Goal: Check status: Check status

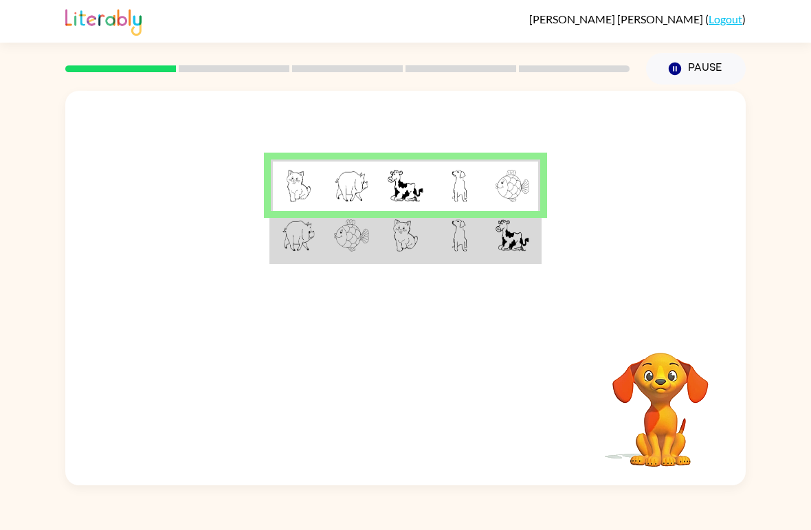
click at [293, 256] on td at bounding box center [298, 237] width 54 height 52
click at [289, 241] on img at bounding box center [299, 235] width 34 height 32
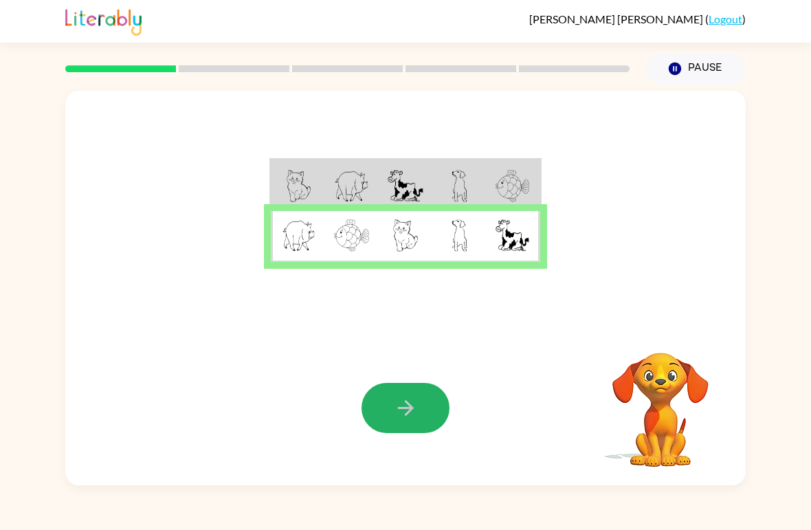
click at [411, 387] on button "button" at bounding box center [406, 408] width 88 height 50
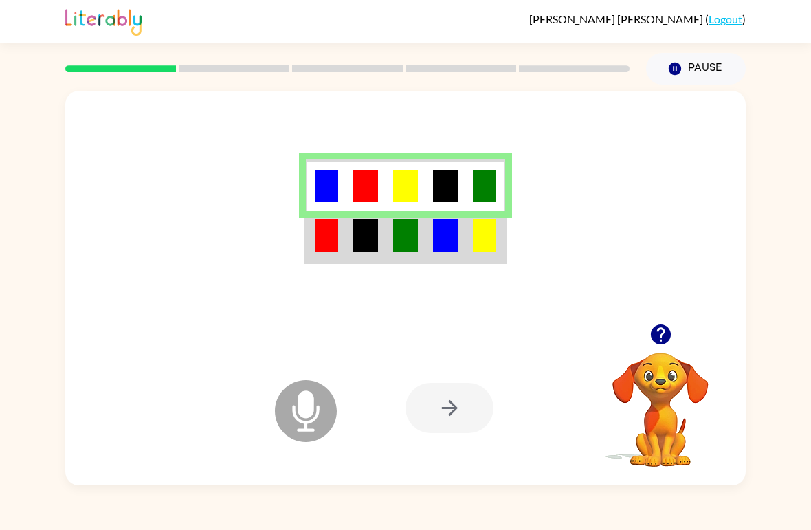
click at [331, 234] on img at bounding box center [326, 235] width 23 height 32
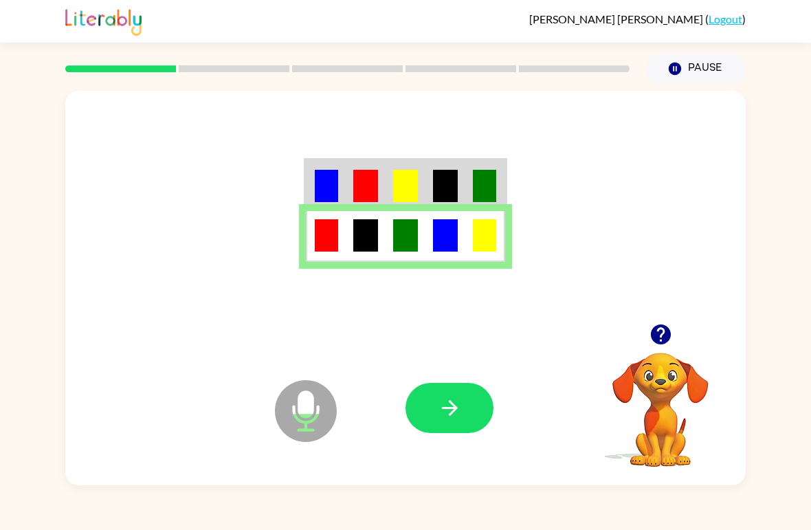
click at [463, 418] on button "button" at bounding box center [449, 408] width 88 height 50
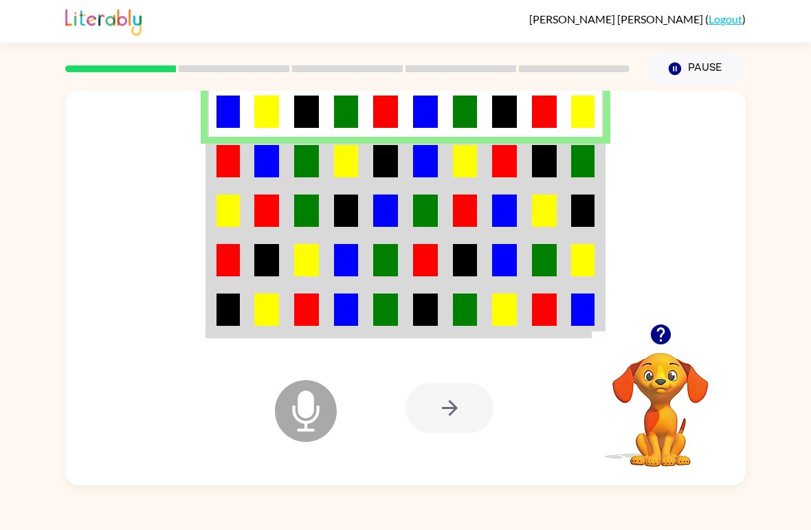
click at [241, 164] on td at bounding box center [228, 161] width 40 height 49
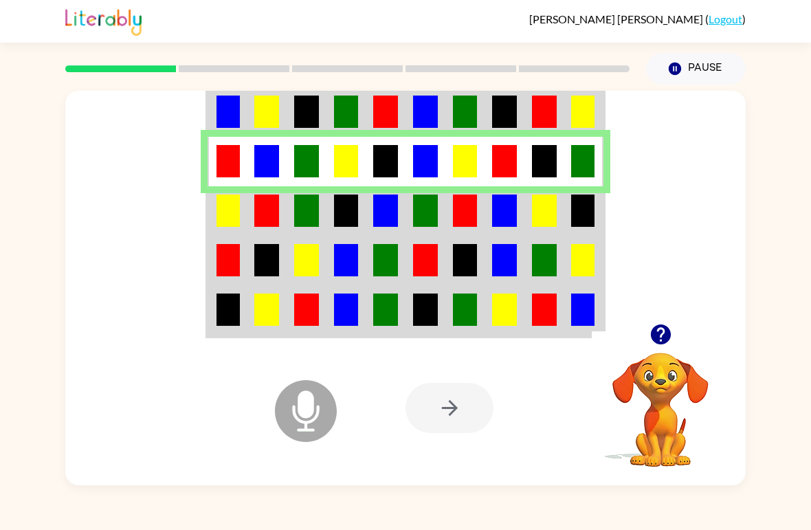
click at [211, 219] on td at bounding box center [228, 210] width 40 height 49
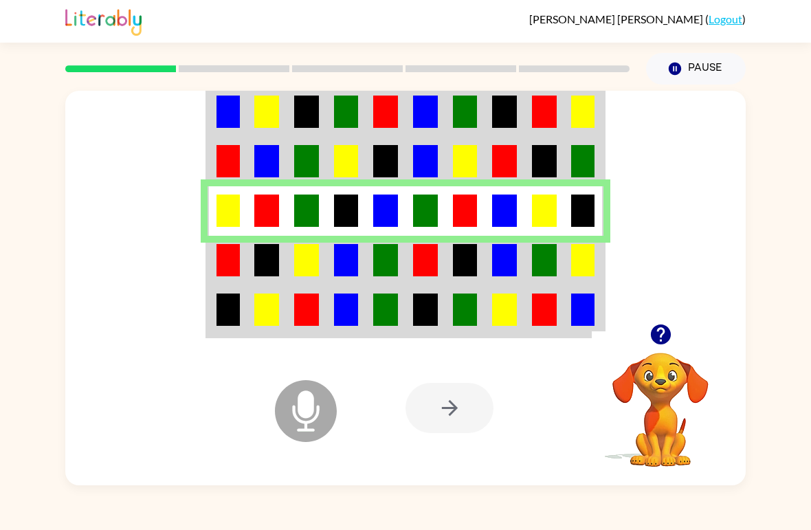
click at [224, 269] on img at bounding box center [227, 260] width 23 height 32
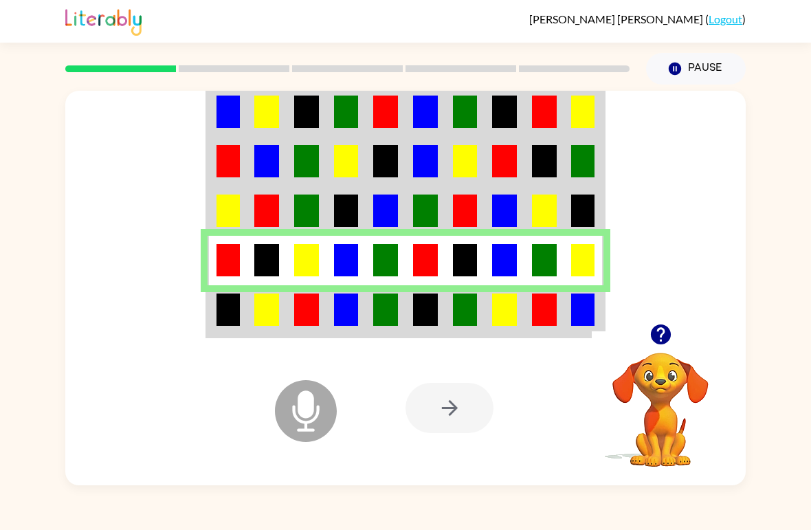
click at [239, 311] on img at bounding box center [227, 309] width 23 height 32
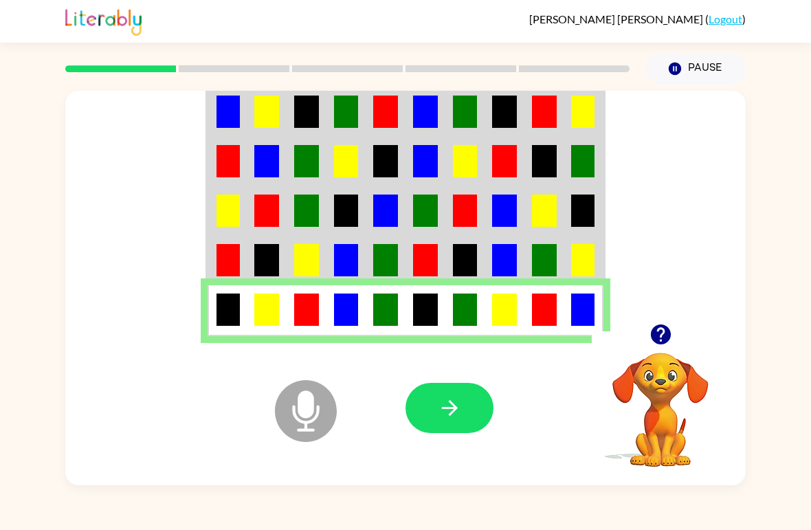
click at [455, 416] on icon "button" at bounding box center [450, 408] width 24 height 24
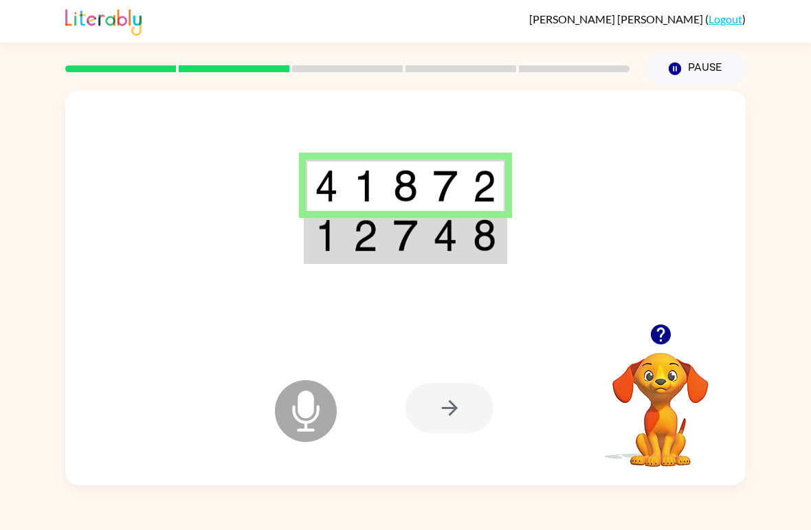
click at [320, 242] on img at bounding box center [326, 235] width 23 height 32
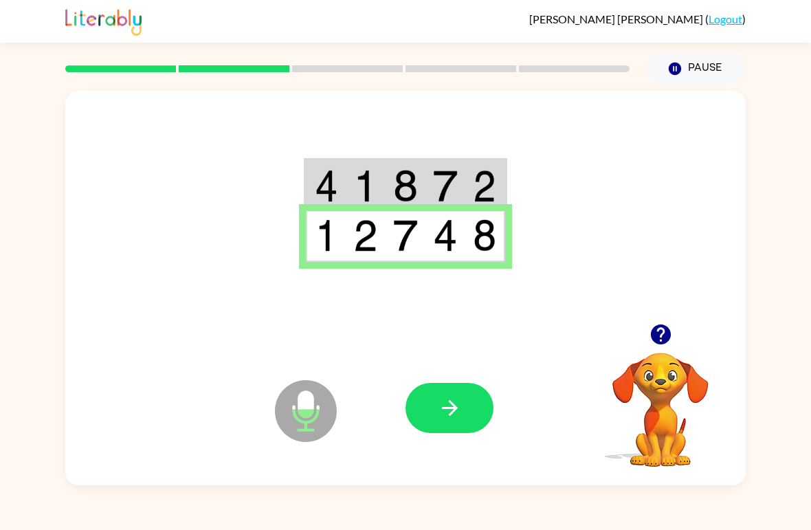
click at [438, 402] on icon "button" at bounding box center [450, 408] width 24 height 24
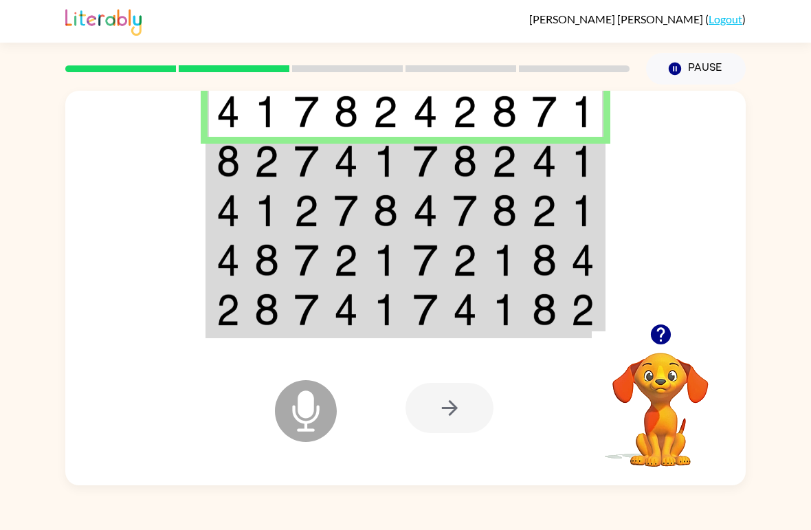
click at [230, 164] on img at bounding box center [227, 161] width 23 height 32
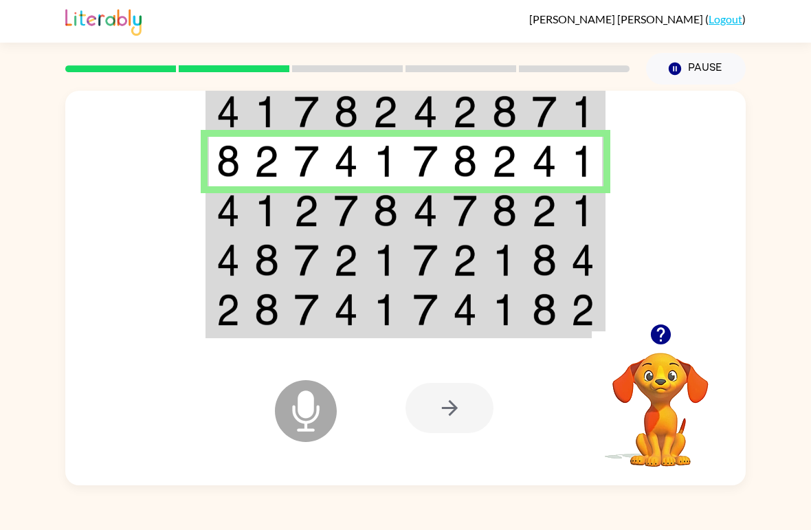
click at [217, 210] on img at bounding box center [227, 210] width 23 height 32
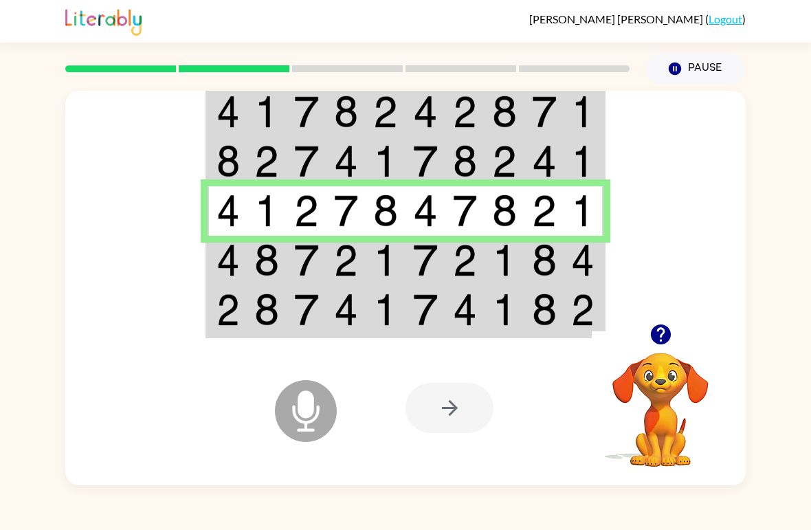
click at [223, 261] on img at bounding box center [227, 260] width 23 height 32
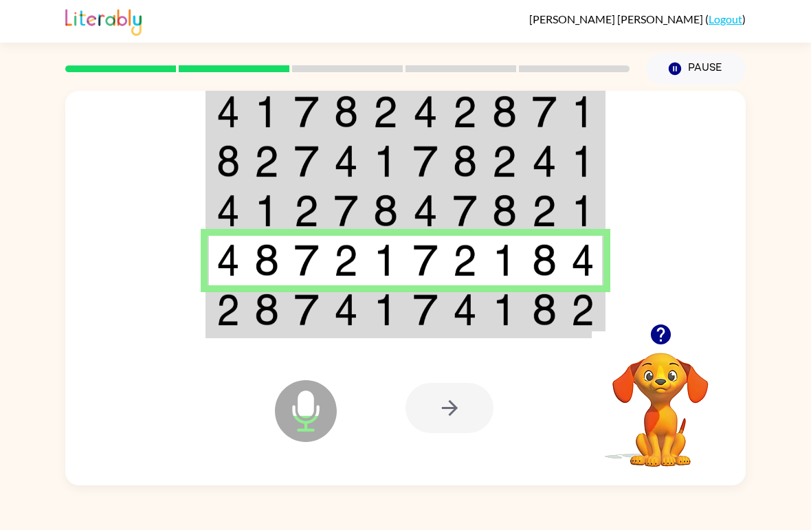
click at [463, 416] on div at bounding box center [449, 408] width 88 height 50
click at [413, 310] on img at bounding box center [425, 309] width 25 height 32
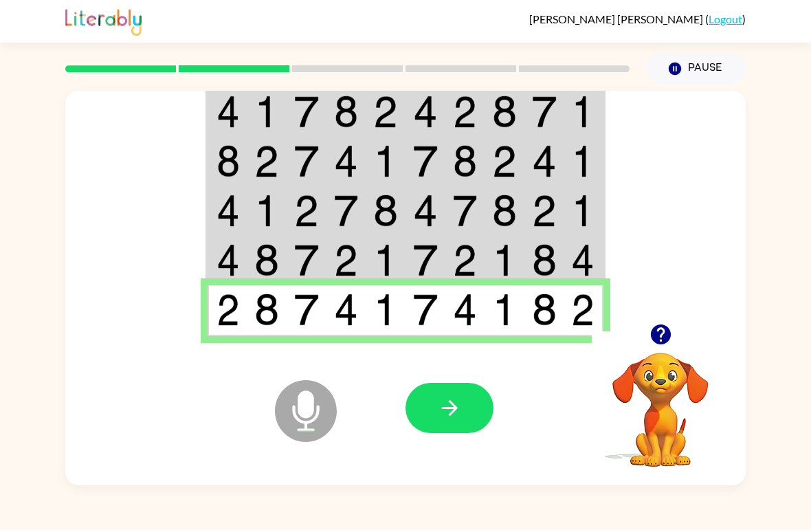
click at [441, 407] on icon "button" at bounding box center [450, 408] width 24 height 24
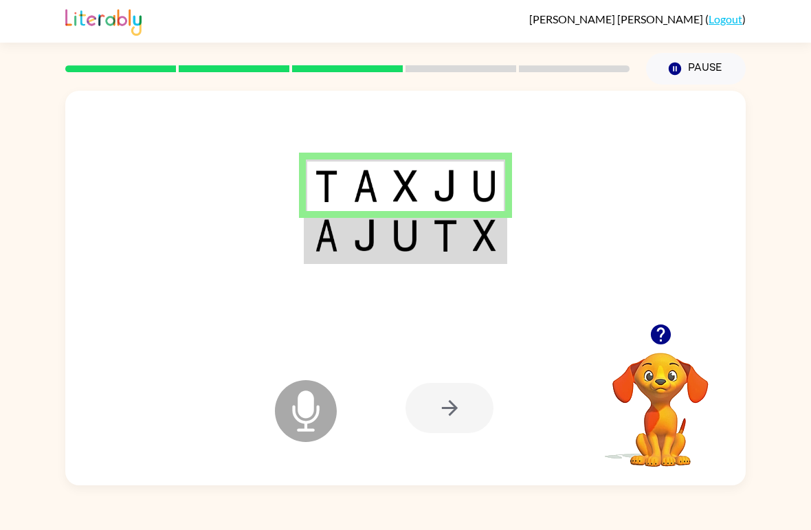
click at [349, 241] on td at bounding box center [366, 237] width 40 height 52
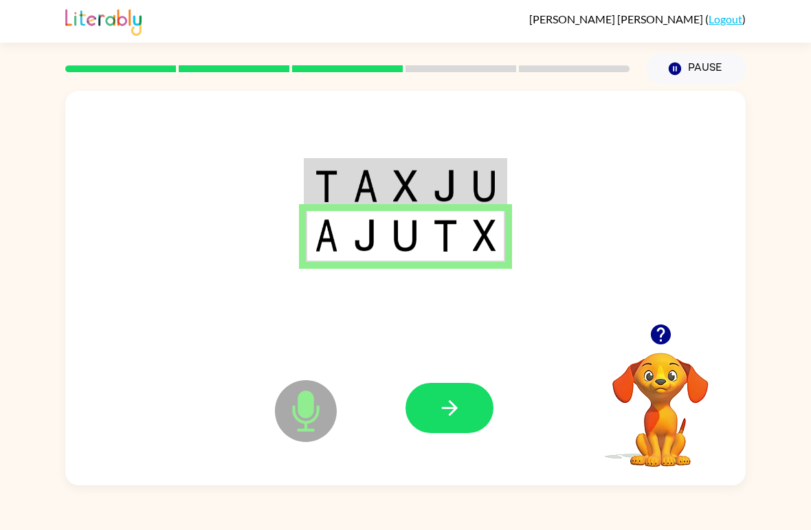
click at [441, 428] on button "button" at bounding box center [449, 408] width 88 height 50
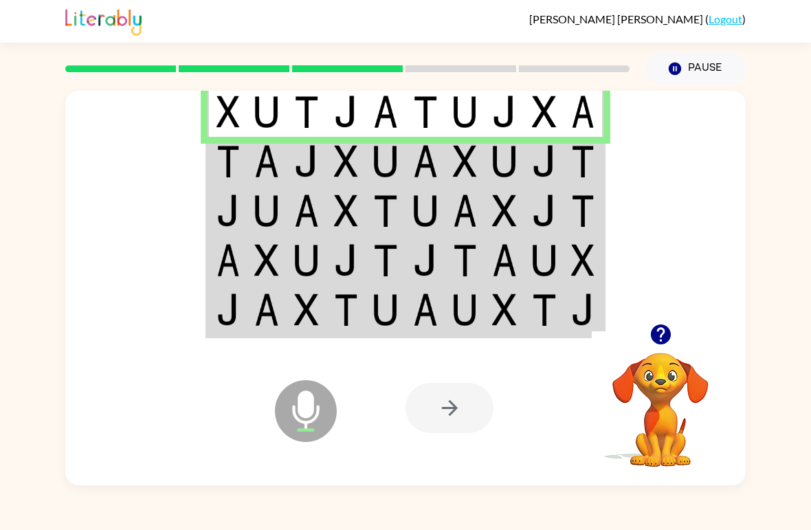
click at [242, 164] on td at bounding box center [228, 161] width 40 height 49
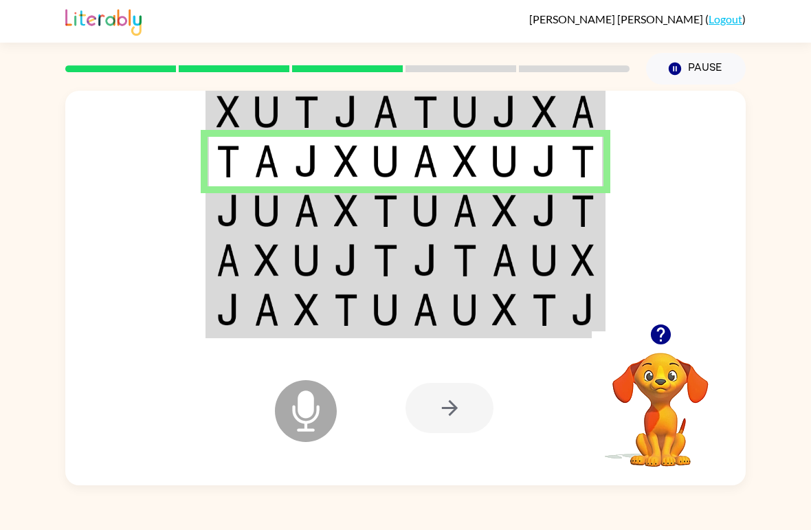
click at [267, 223] on img at bounding box center [266, 210] width 25 height 32
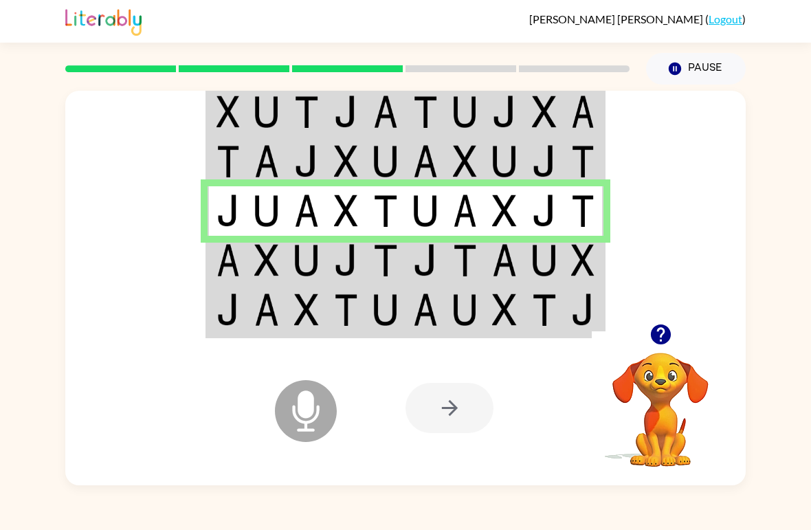
click at [247, 263] on td at bounding box center [267, 260] width 40 height 49
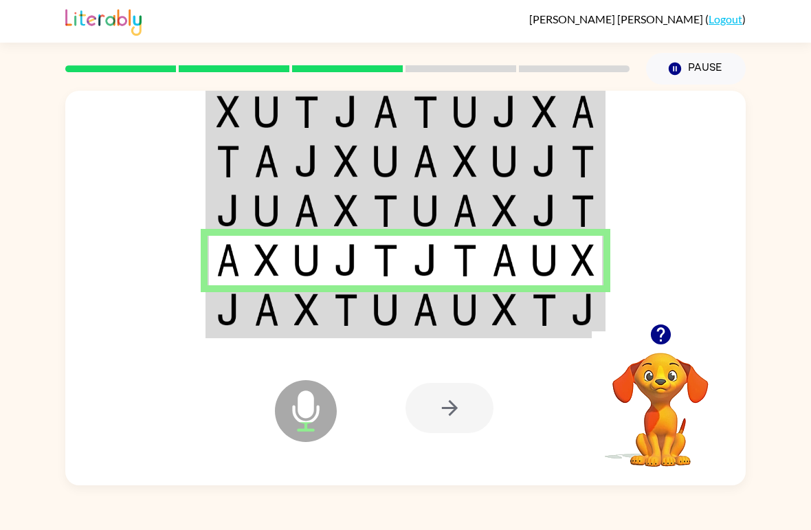
click at [242, 316] on td at bounding box center [228, 311] width 40 height 52
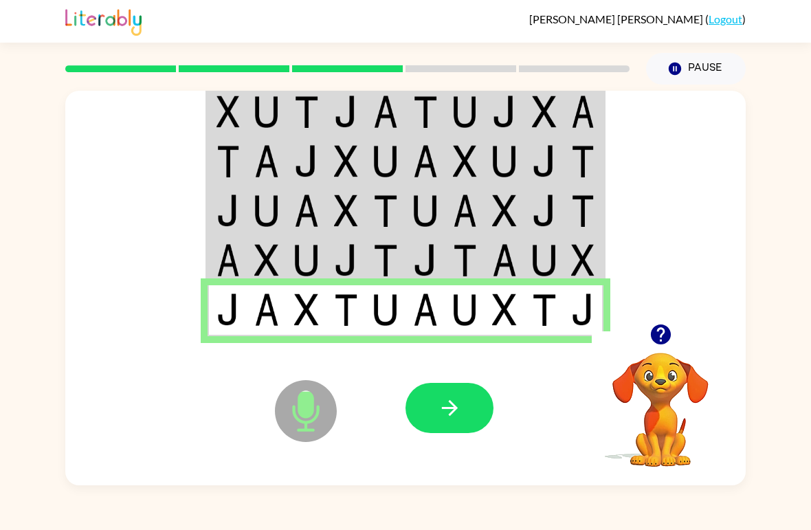
click at [447, 405] on icon "button" at bounding box center [450, 408] width 24 height 24
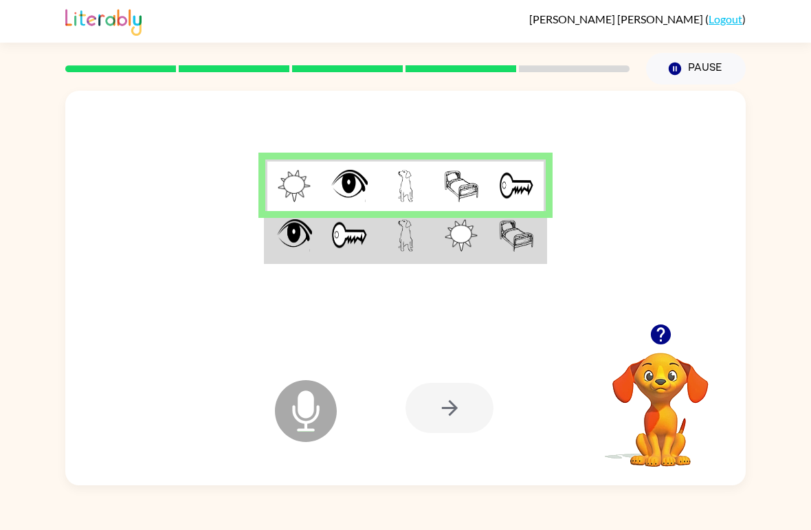
click at [291, 246] on img at bounding box center [295, 235] width 36 height 32
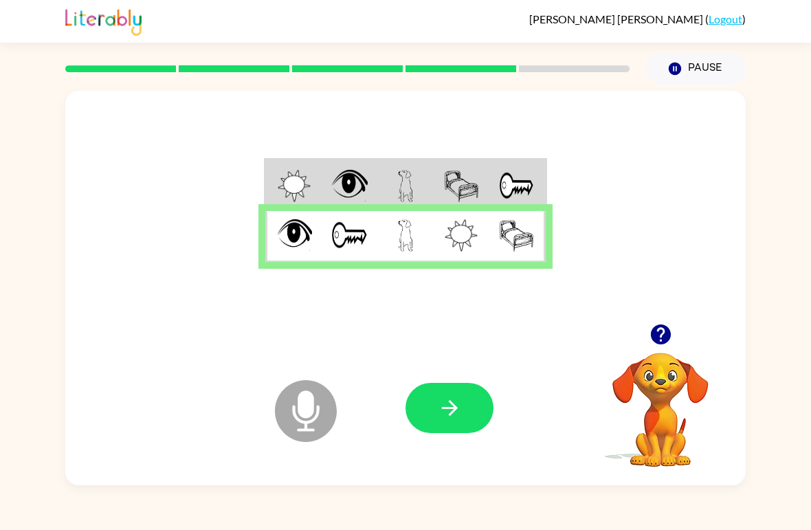
click at [467, 410] on button "button" at bounding box center [449, 408] width 88 height 50
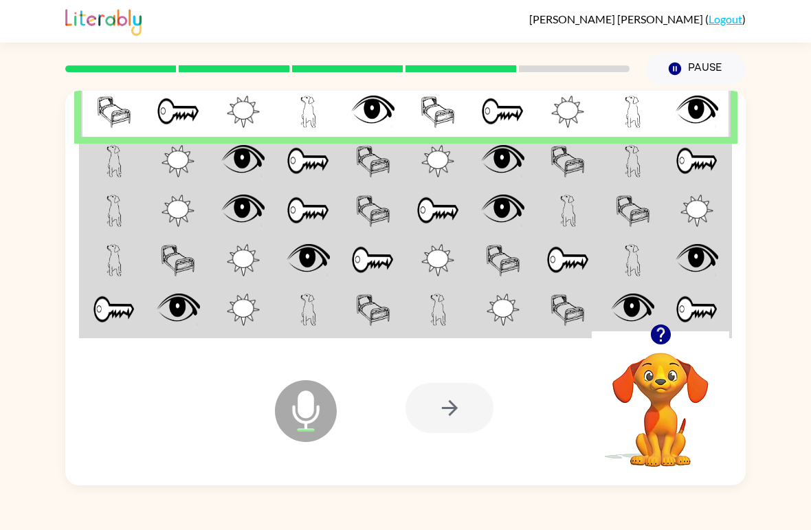
click at [124, 164] on td at bounding box center [113, 161] width 65 height 49
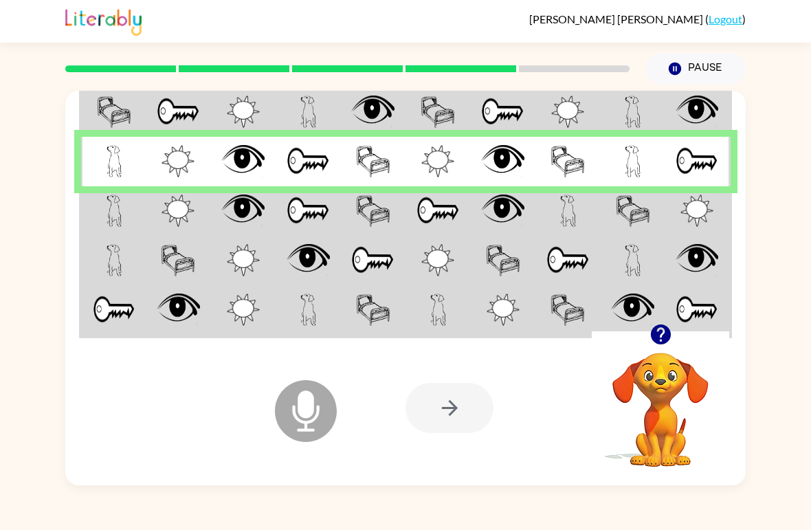
click at [123, 210] on td at bounding box center [113, 210] width 65 height 49
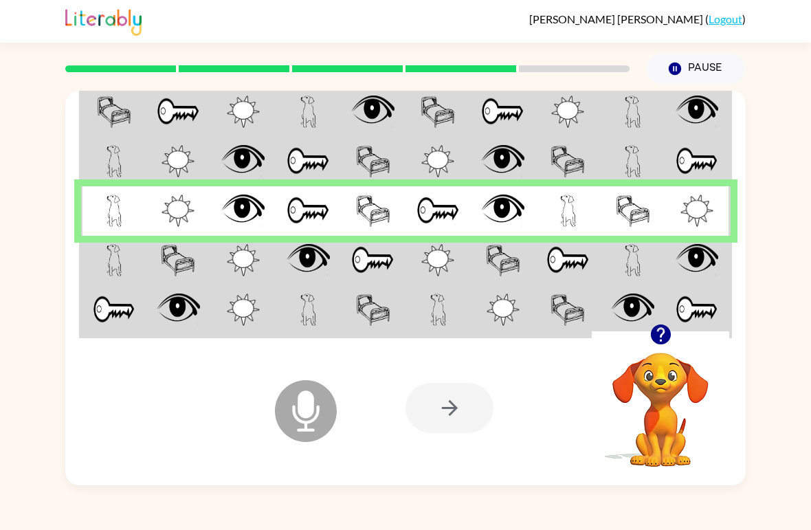
click at [111, 258] on img at bounding box center [115, 260] width 16 height 32
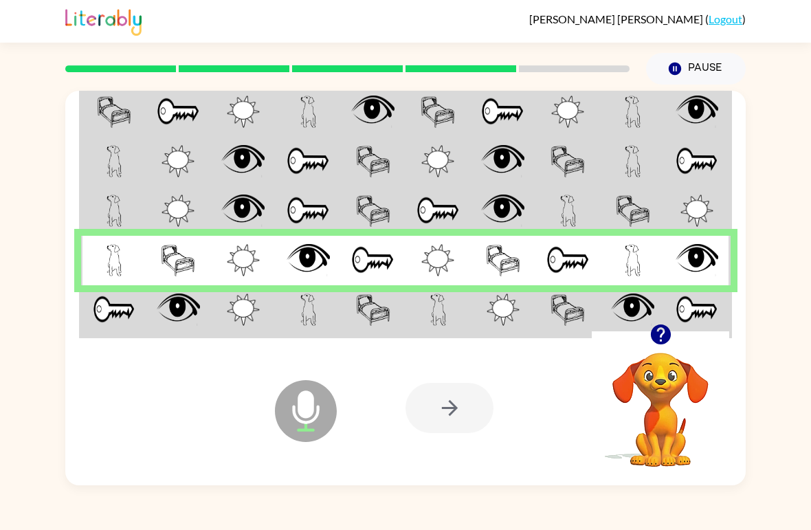
click at [120, 313] on img at bounding box center [114, 309] width 43 height 32
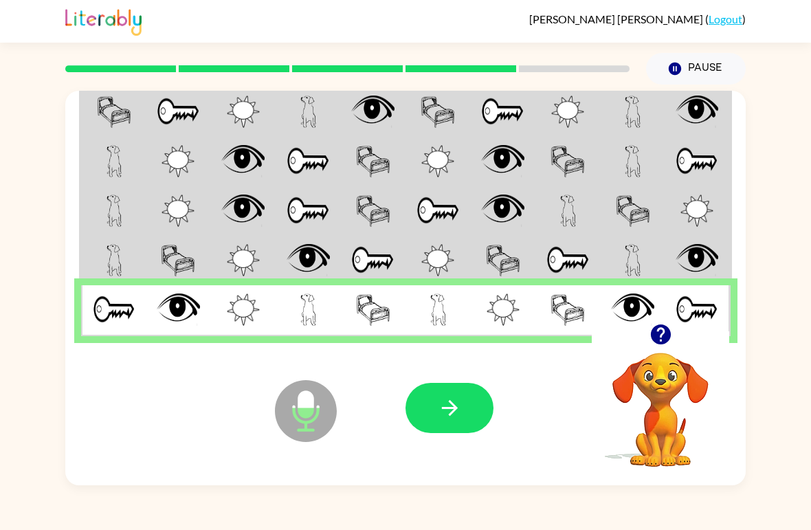
click at [460, 400] on icon "button" at bounding box center [450, 408] width 24 height 24
